Goal: Navigation & Orientation: Find specific page/section

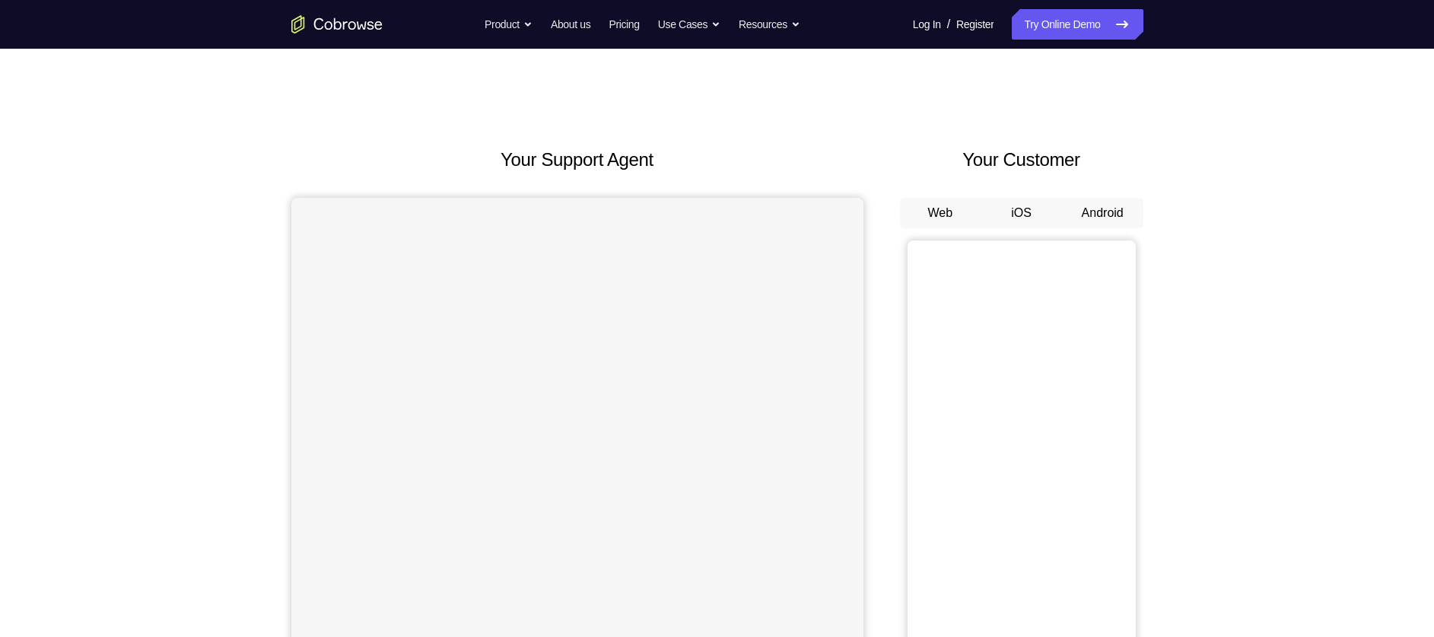
click at [1024, 224] on button "iOS" at bounding box center [1021, 213] width 81 height 30
click at [1022, 212] on button "iOS" at bounding box center [1021, 213] width 81 height 30
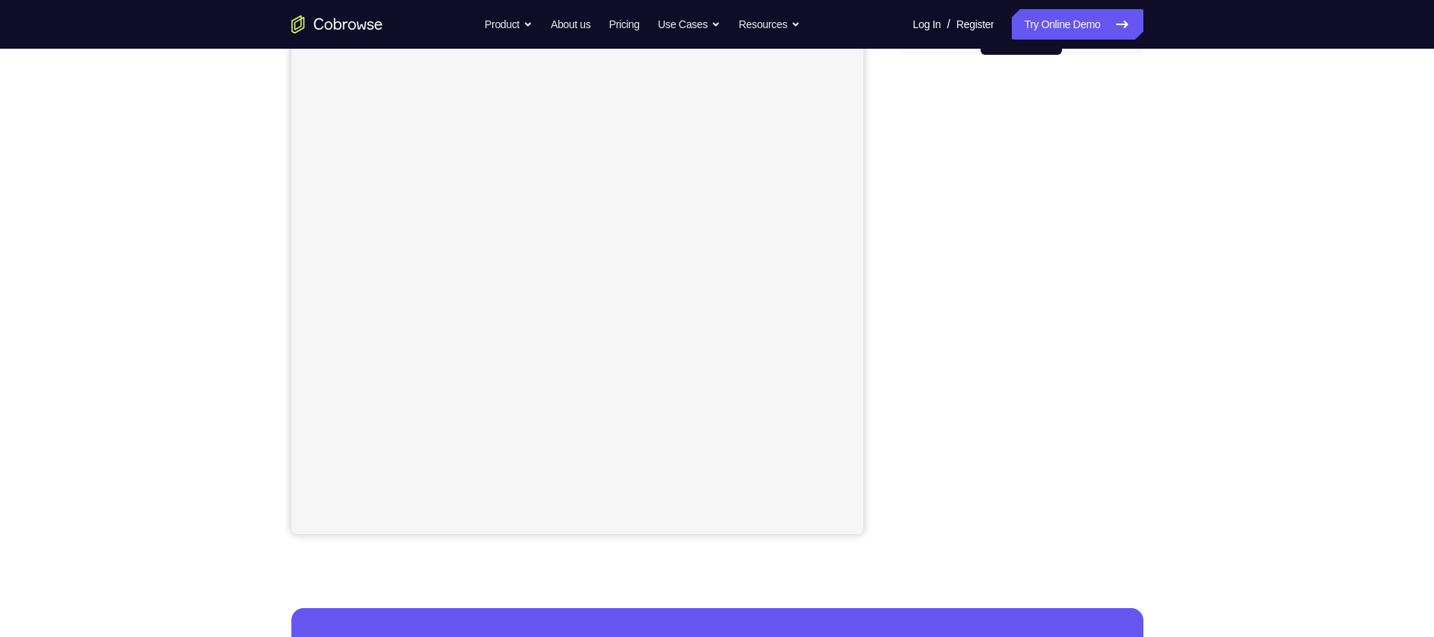
scroll to position [172, 0]
